Goal: Communication & Community: Connect with others

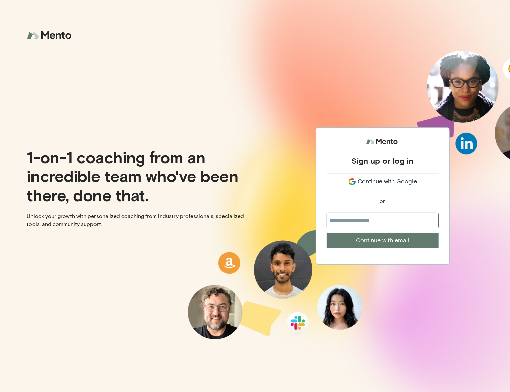
click at [379, 182] on span "Continue with Google" at bounding box center [386, 181] width 59 height 9
click at [382, 181] on span "Continue with Google" at bounding box center [386, 181] width 59 height 9
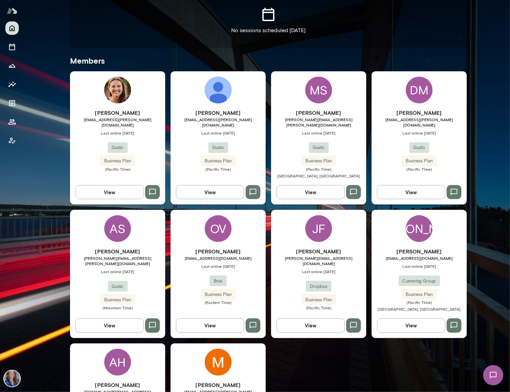
scroll to position [178, 0]
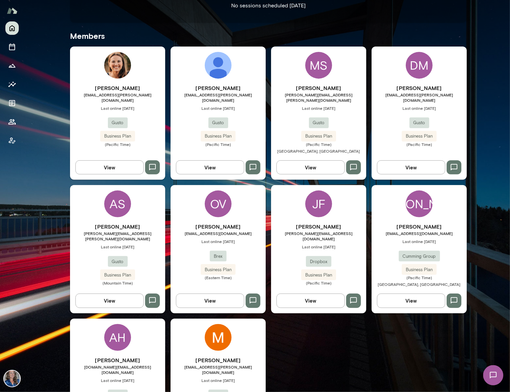
click at [262, 302] on div "OV Oriana Villarreal ovillarreal@brex.com Last online August 19 Brex Business P…" at bounding box center [217, 249] width 95 height 128
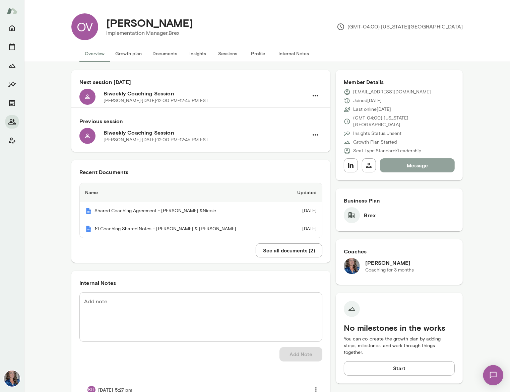
click at [410, 158] on button "Message" at bounding box center [417, 165] width 75 height 14
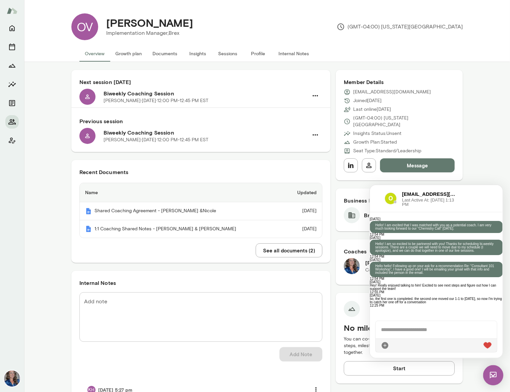
scroll to position [232, 0]
click at [394, 334] on div at bounding box center [435, 329] width 121 height 17
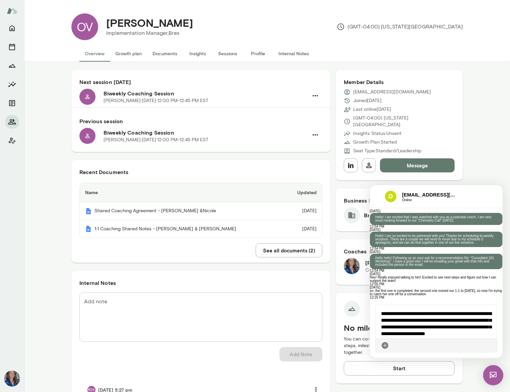
scroll to position [4, 0]
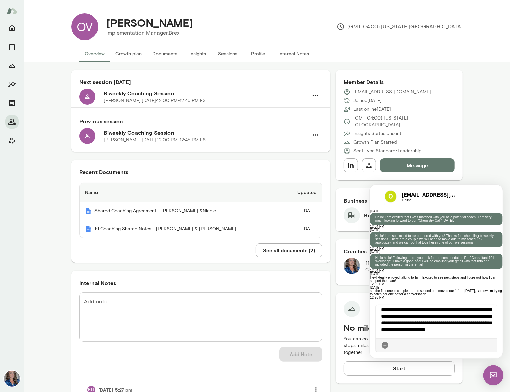
click at [491, 345] on icon at bounding box center [491, 345] width 0 height 0
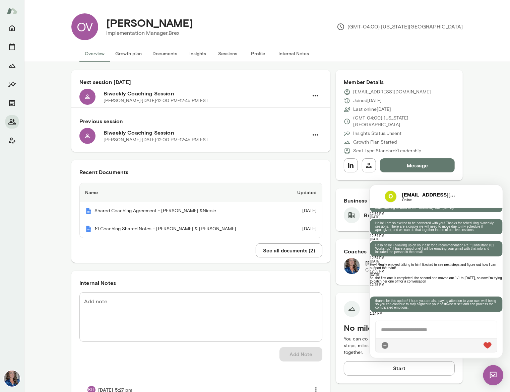
scroll to position [280, 0]
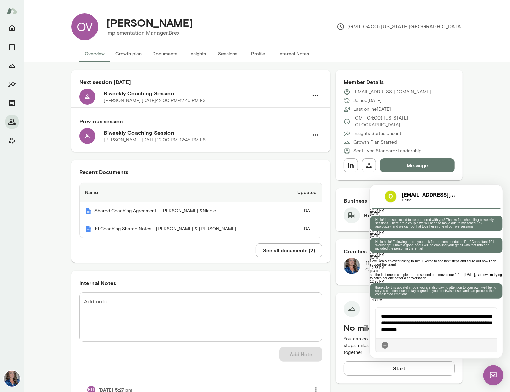
click at [491, 345] on icon at bounding box center [491, 345] width 0 height 0
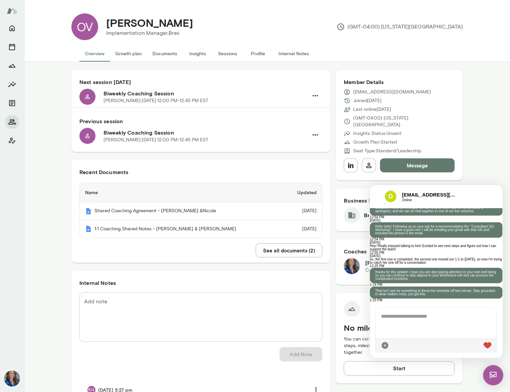
scroll to position [323, 0]
